Goal: Task Accomplishment & Management: Manage account settings

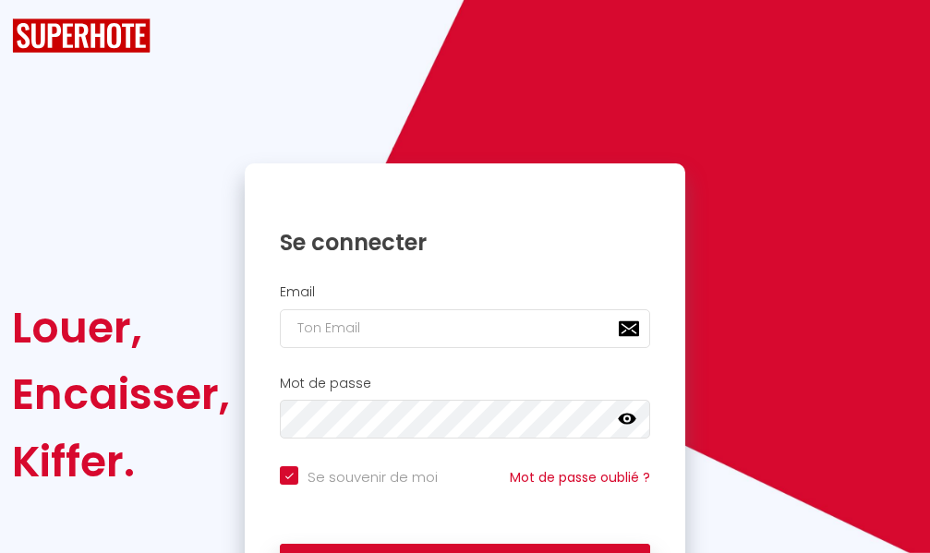
checkbox input "true"
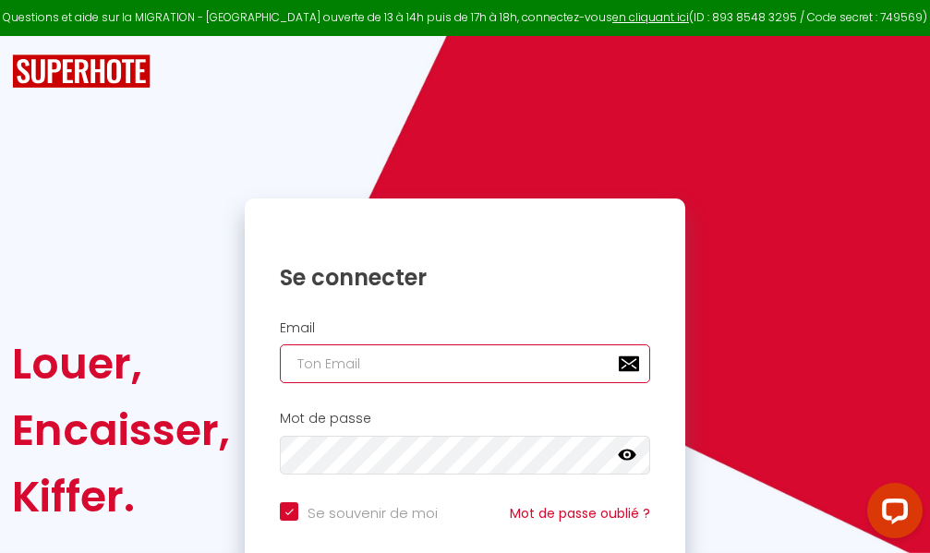
click at [490, 361] on input "email" at bounding box center [465, 364] width 371 height 39
type input "m"
checkbox input "true"
type input "ma"
checkbox input "true"
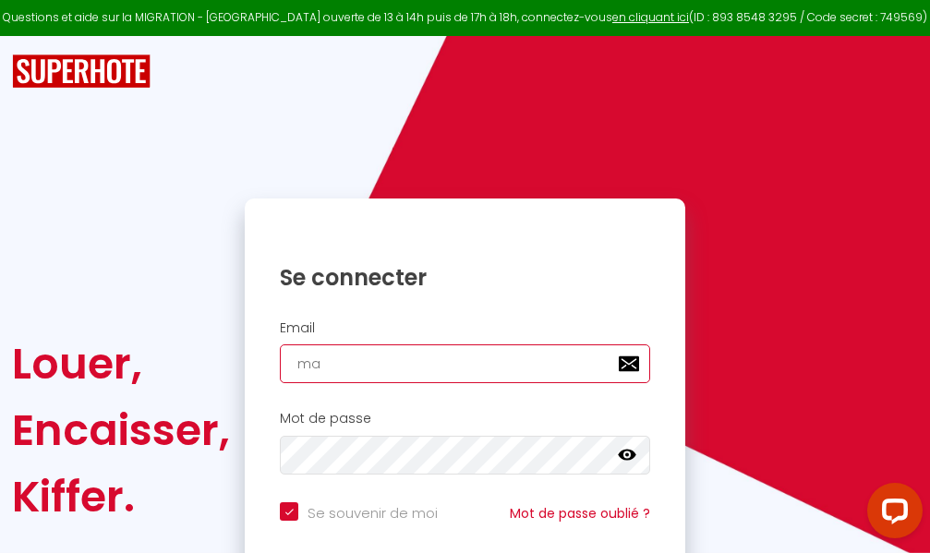
type input "mar"
checkbox input "true"
type input "marc"
checkbox input "true"
type input "marcd"
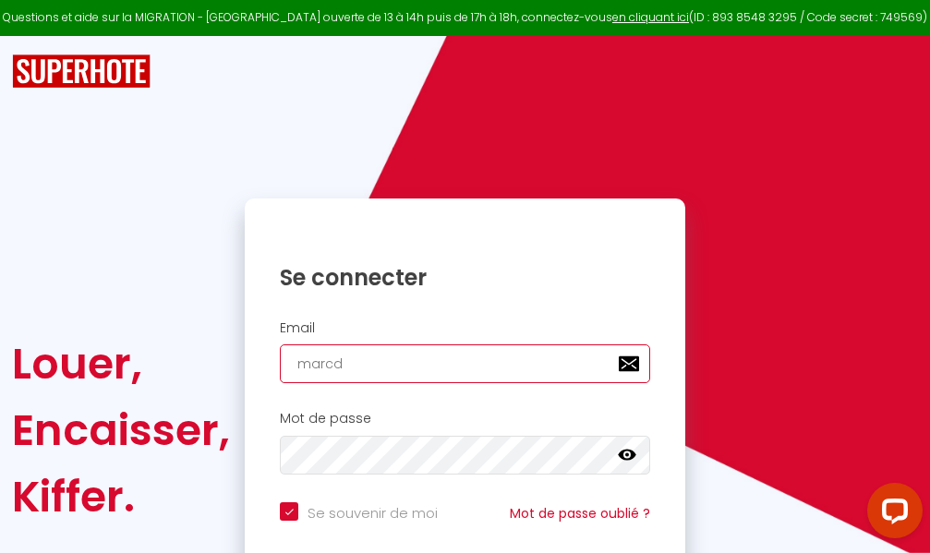
checkbox input "true"
type input "marcdp"
checkbox input "true"
type input "marcdpo"
checkbox input "true"
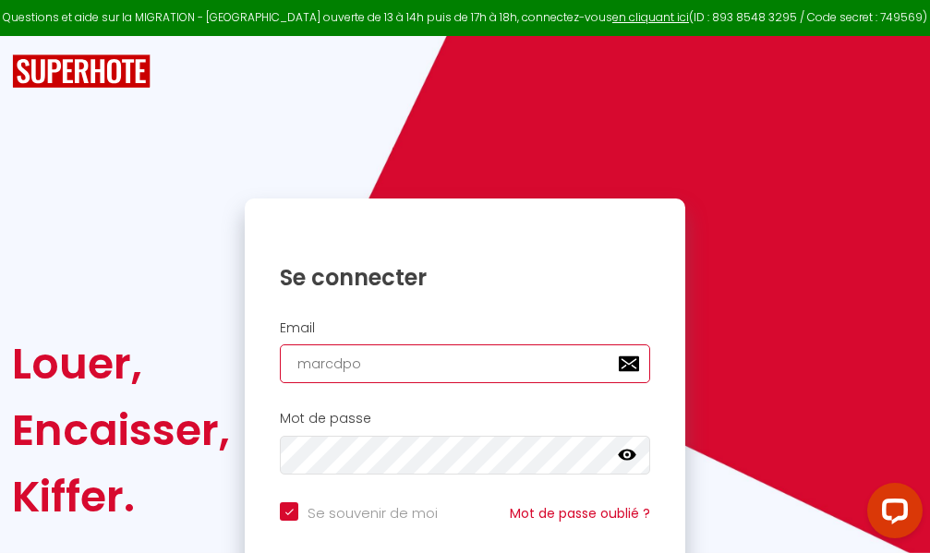
type input "marcdpoz"
checkbox input "true"
type input "marcdpoz."
checkbox input "true"
type input "marcdpoz.l"
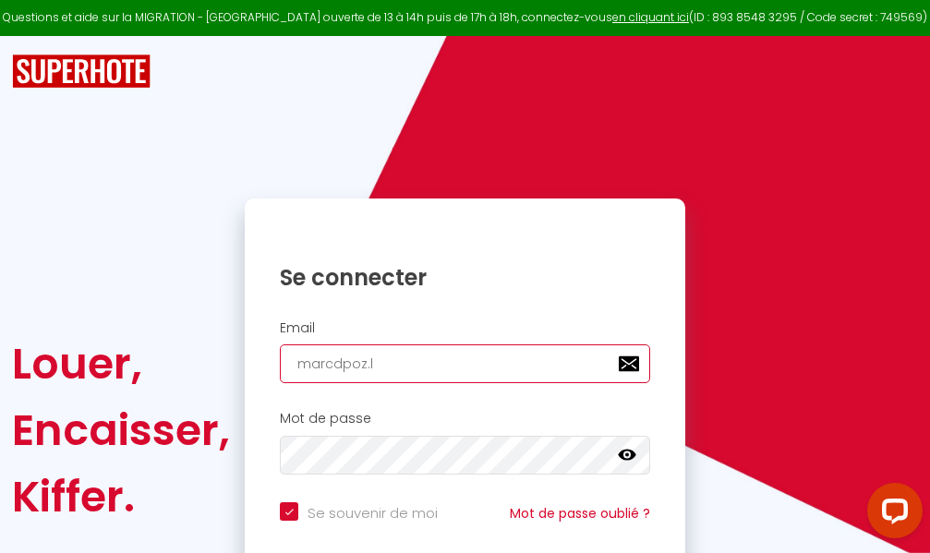
checkbox input "true"
type input "marcdpoz.lo"
checkbox input "true"
type input "marcdpoz.loc"
checkbox input "true"
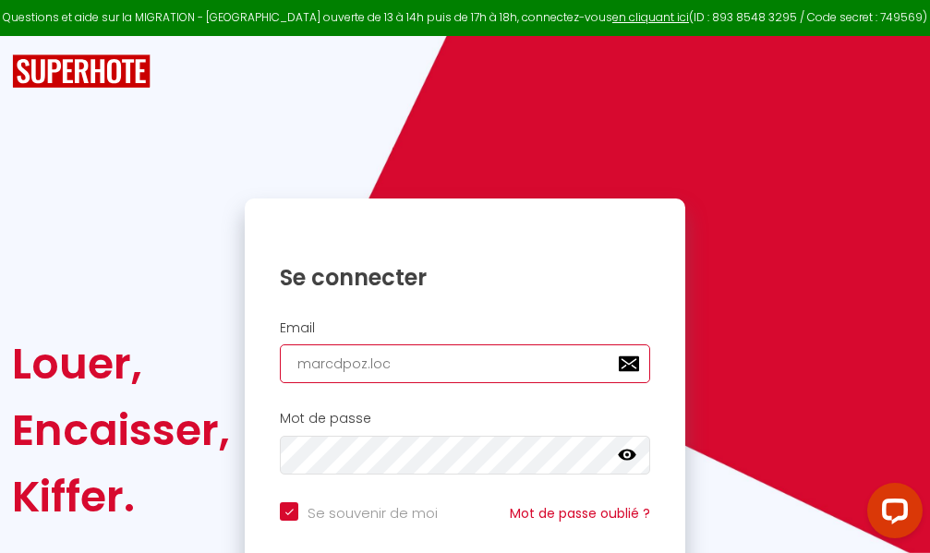
type input "marcdpoz.loca"
checkbox input "true"
type input "marcdpoz.locat"
checkbox input "true"
type input "marcdpoz.locati"
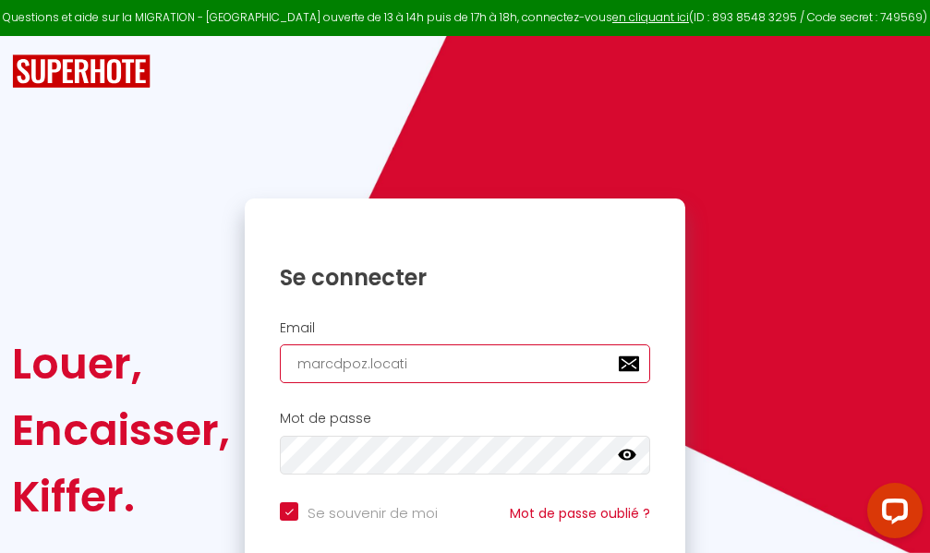
checkbox input "true"
type input "marcdpoz.locatio"
checkbox input "true"
type input "marcdpoz.location"
checkbox input "true"
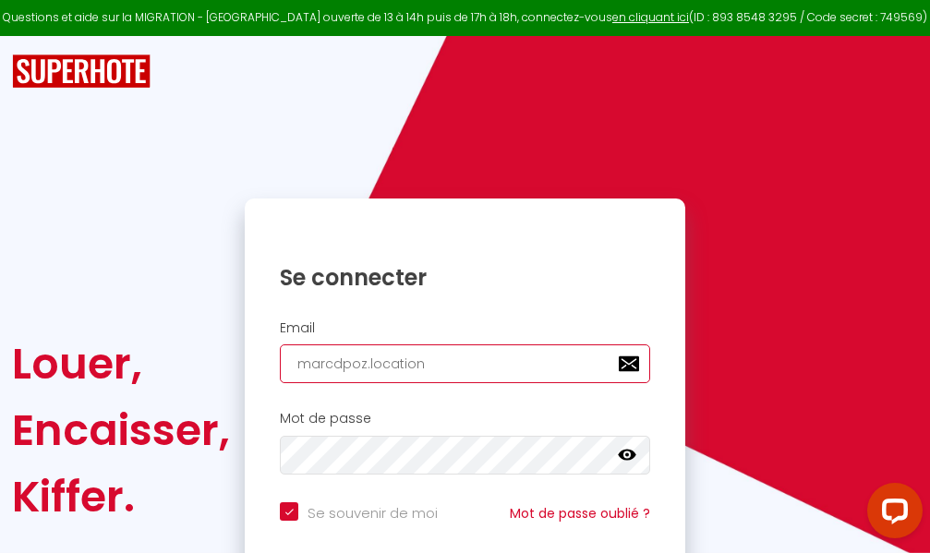
type input "marcdpoz.location@"
checkbox input "true"
type input "marcdpoz.location@g"
checkbox input "true"
type input "marcdpoz.location@gm"
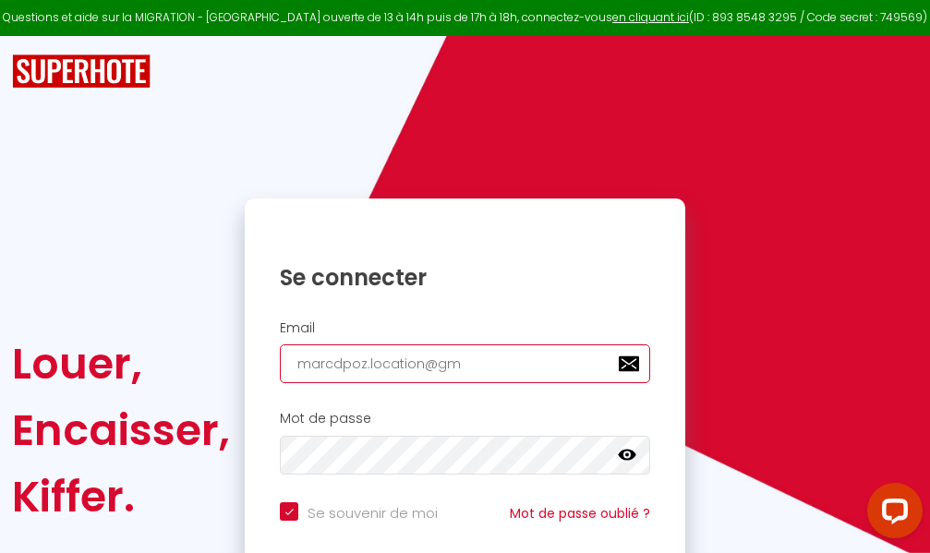
checkbox input "true"
type input "marcdpoz.location@gma"
checkbox input "true"
type input "marcdpoz.location@gmai"
checkbox input "true"
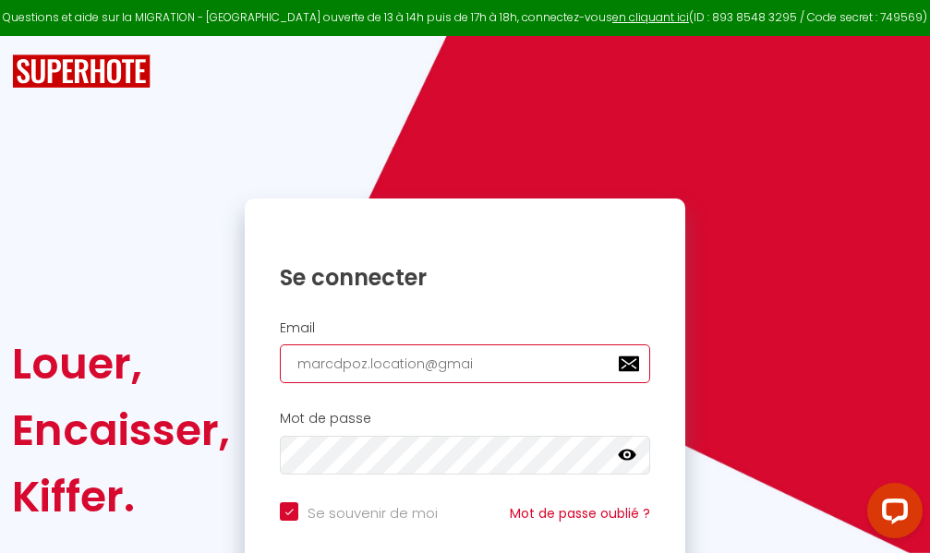
type input "marcdpoz.location@gmail"
checkbox input "true"
type input "marcdpoz.location@gmail."
checkbox input "true"
type input "marcdpoz.location@gmail.c"
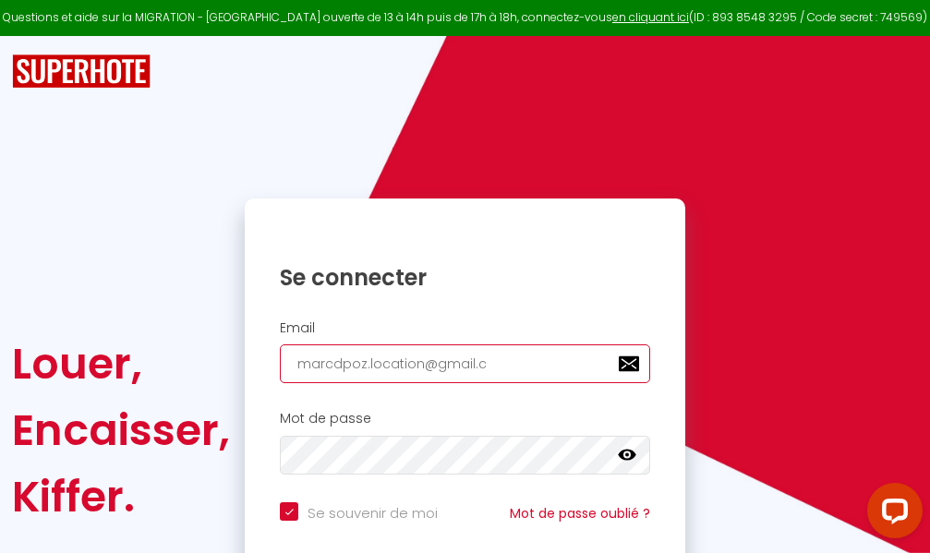
checkbox input "true"
type input "marcdpoz.location@gmail.co"
checkbox input "true"
type input "marcdpoz.location@gmail.com"
checkbox input "true"
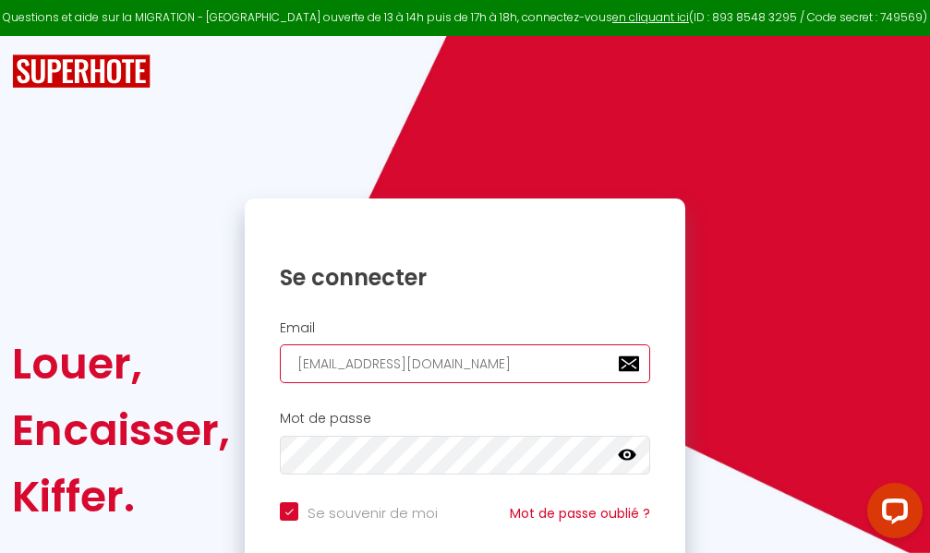
type input "marcdpoz.location@gmail.com"
click at [448, 370] on input "email" at bounding box center [465, 364] width 371 height 39
